Goal: Check status: Check status

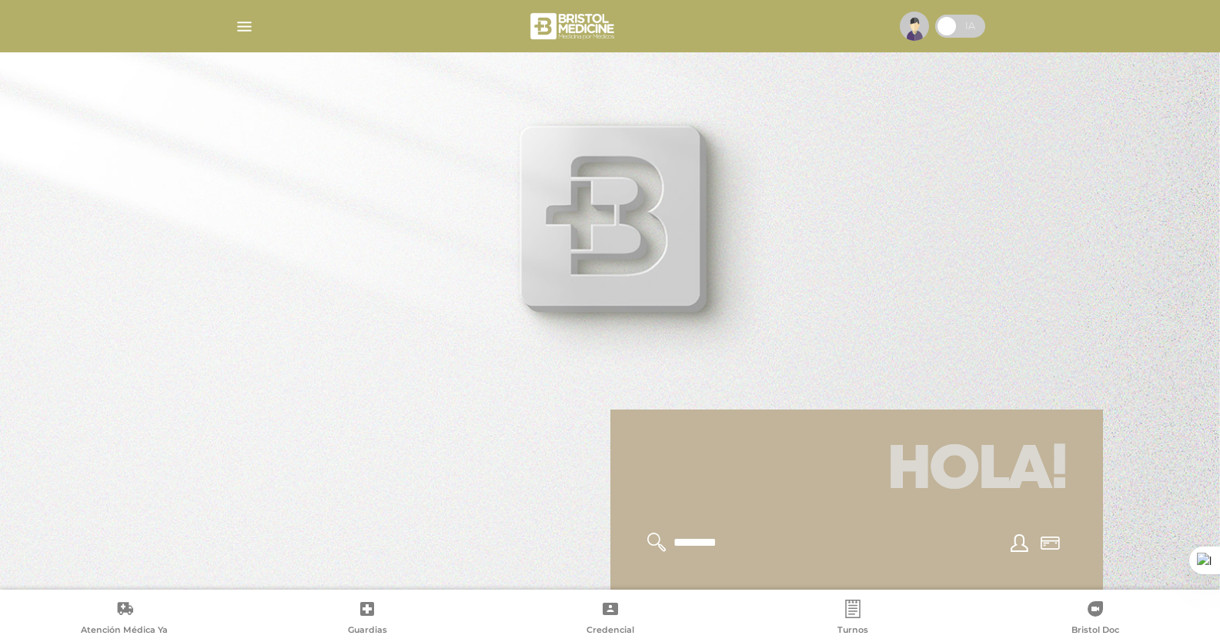
click at [239, 32] on img "button" at bounding box center [244, 26] width 19 height 19
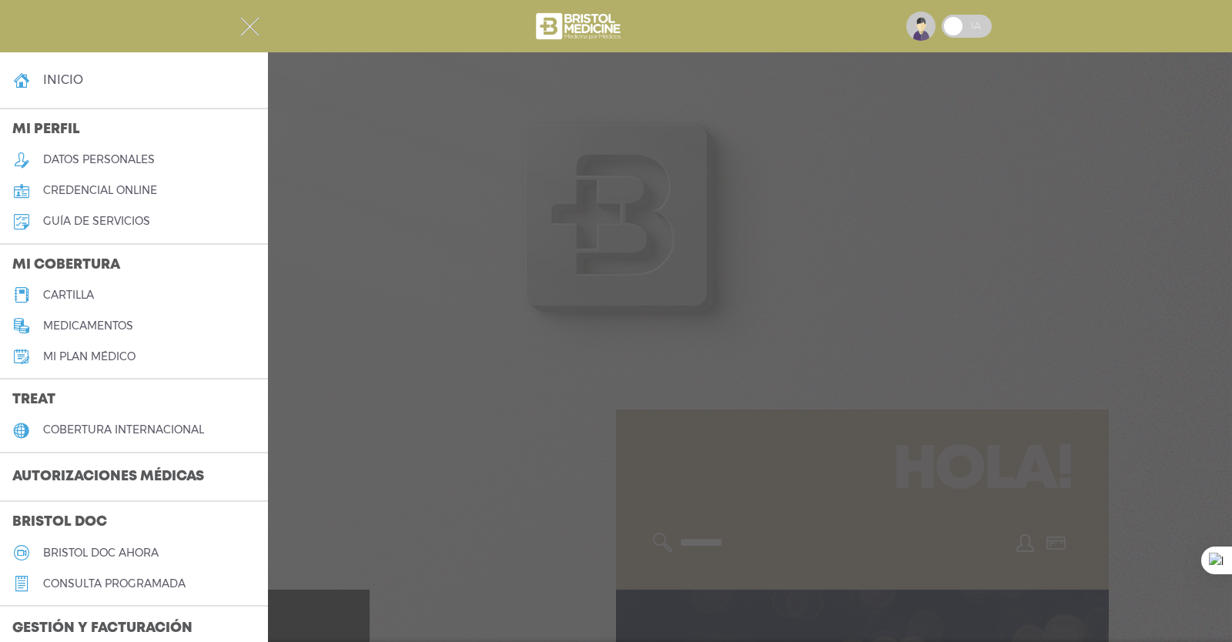
click at [90, 481] on h3 "Autorizaciones médicas" at bounding box center [108, 477] width 216 height 29
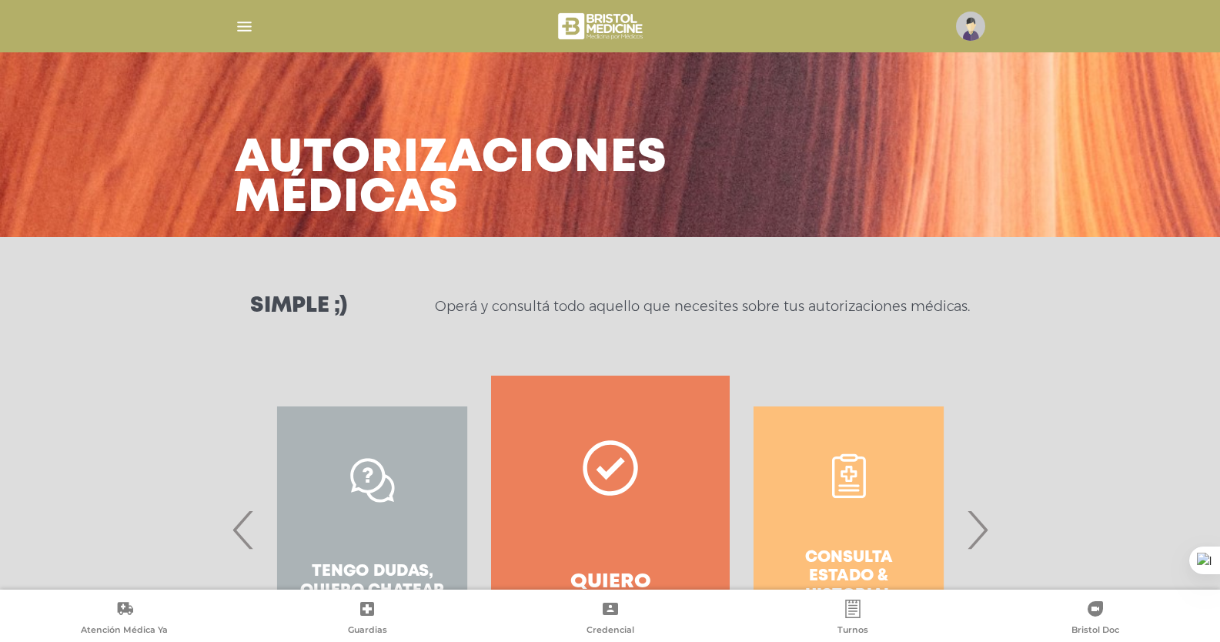
click at [848, 508] on div "Consulta estado & historial" at bounding box center [849, 530] width 238 height 308
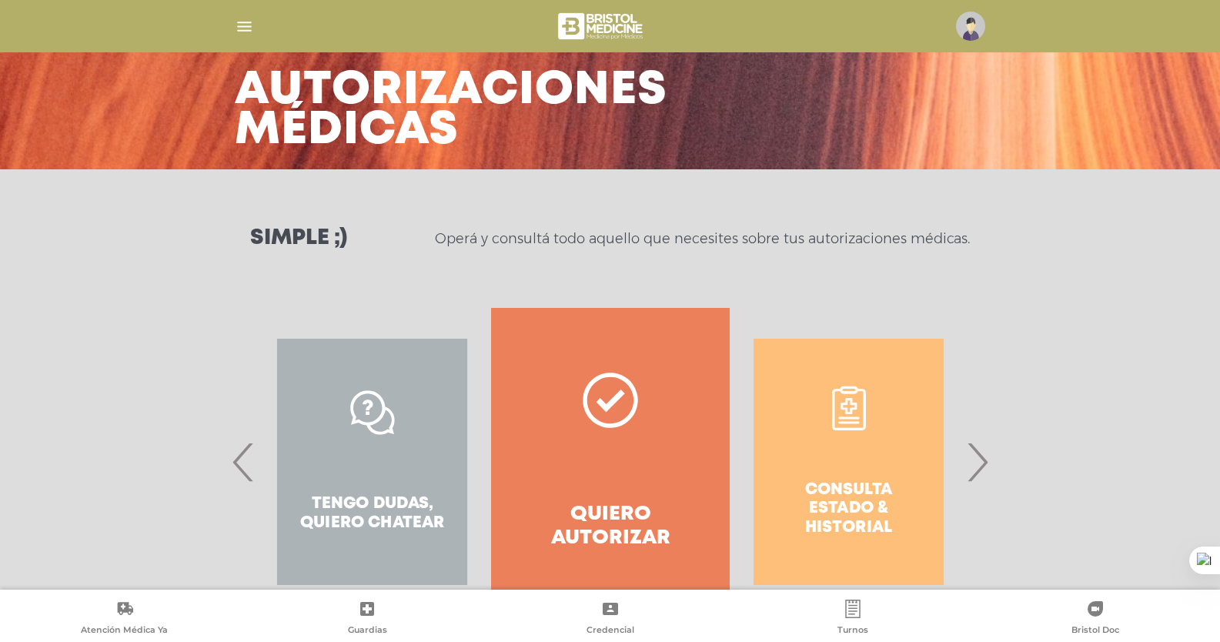
scroll to position [131, 0]
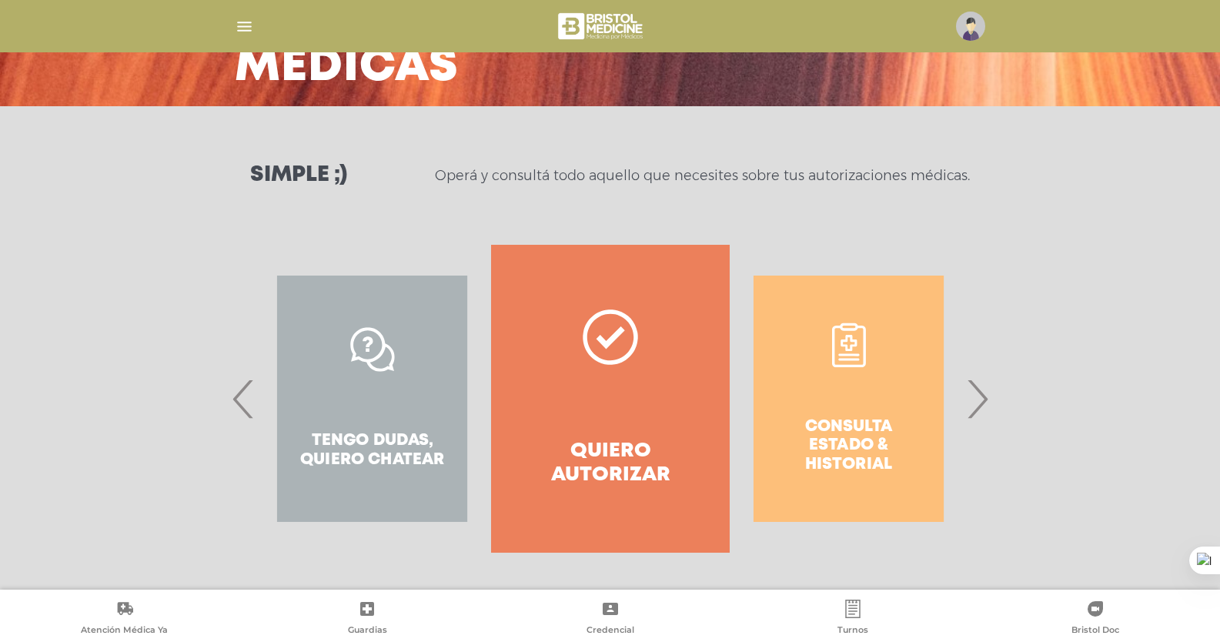
click at [980, 397] on span "›" at bounding box center [977, 398] width 30 height 83
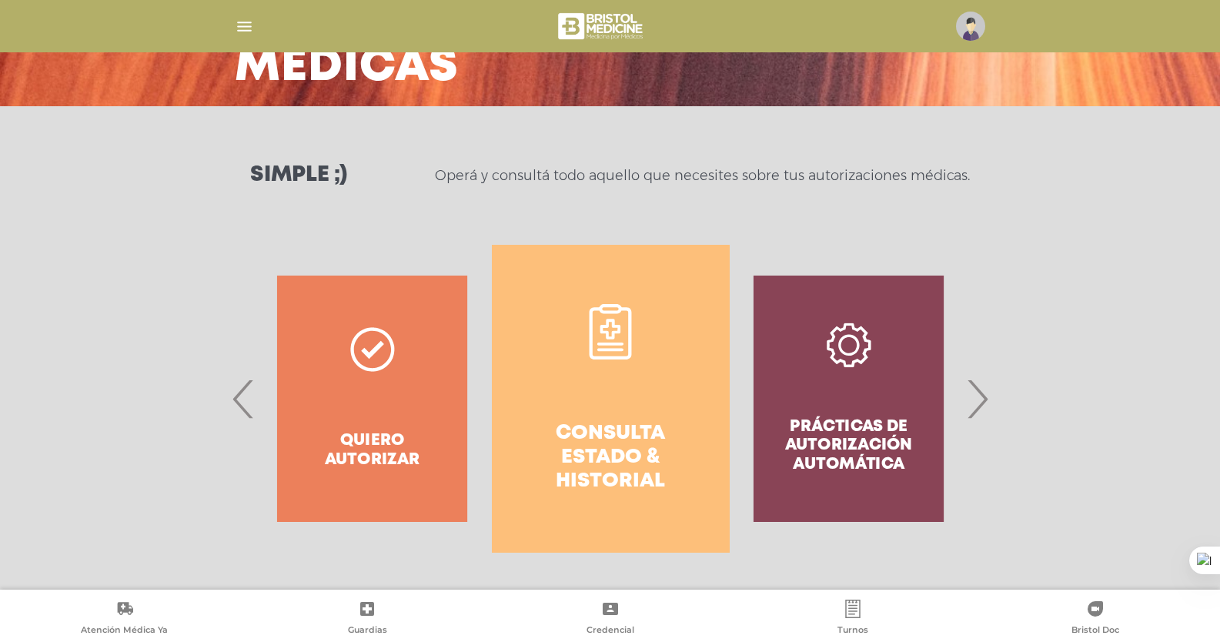
click at [573, 452] on h4 "Consulta estado & historial" at bounding box center [611, 458] width 182 height 72
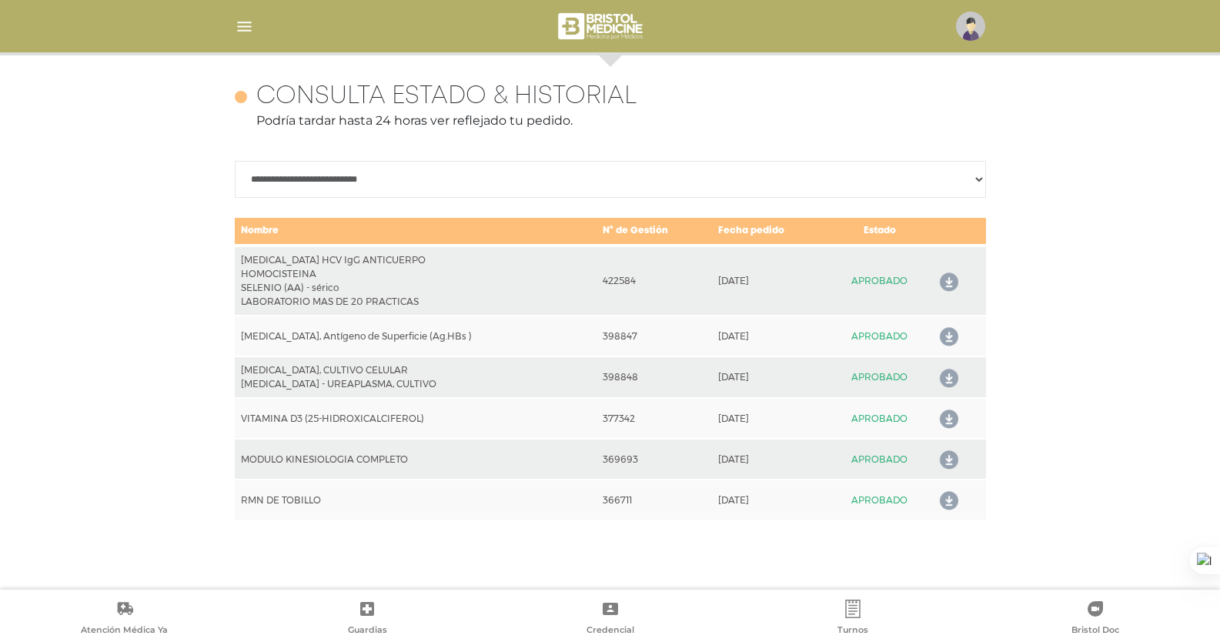
scroll to position [668, 0]
